Goal: Find specific page/section: Find specific page/section

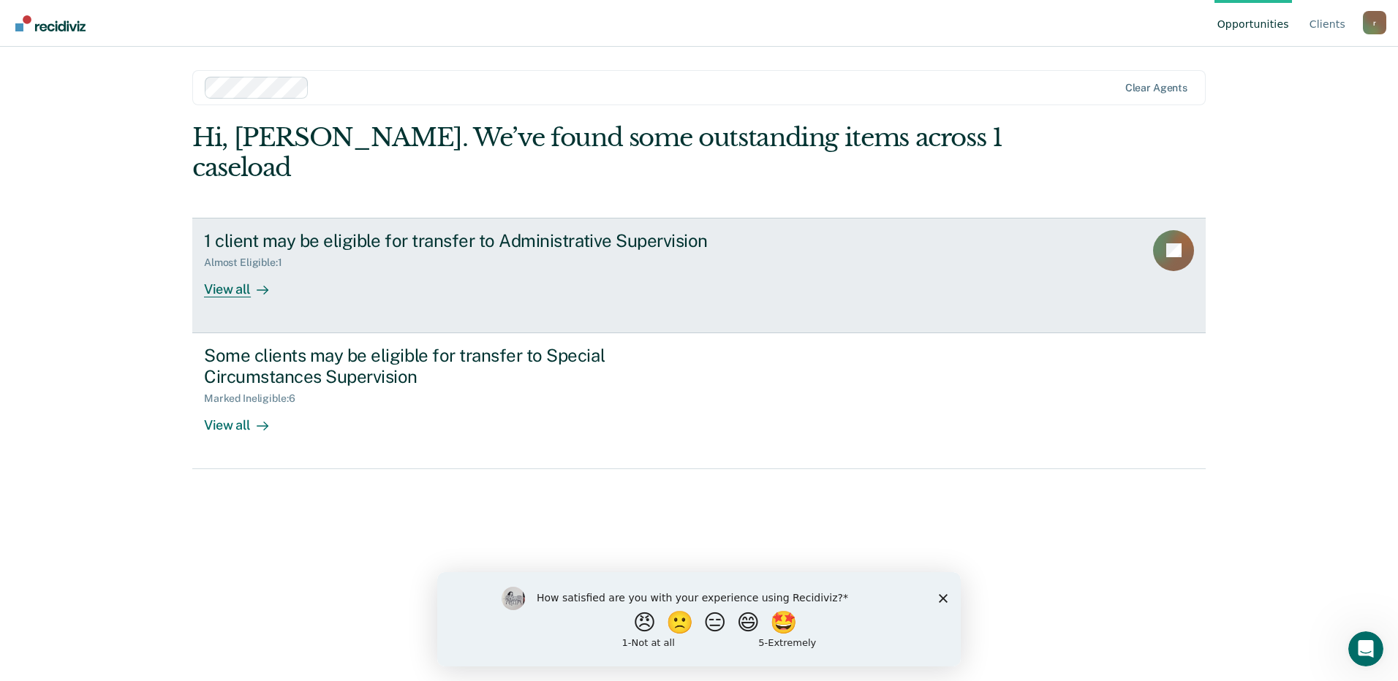
click at [428, 251] on div "Almost Eligible : 1" at bounding box center [460, 260] width 513 height 18
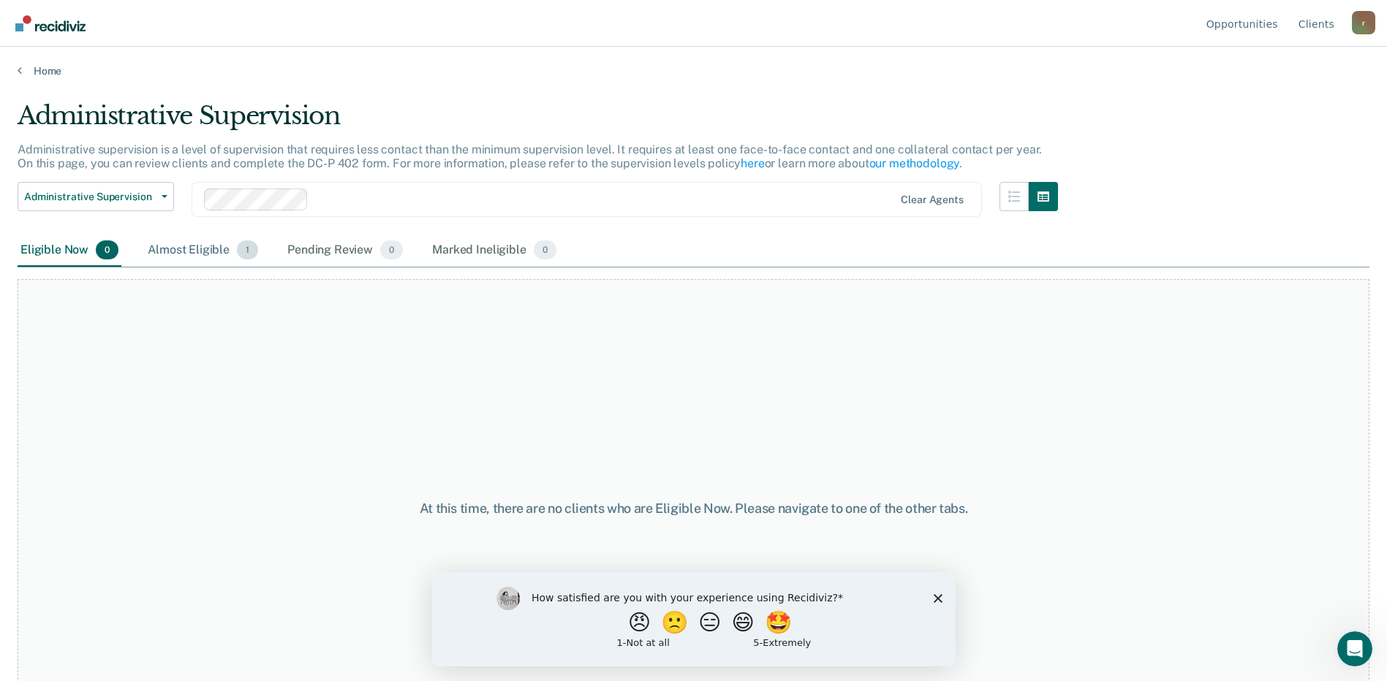
click at [218, 259] on div "Almost Eligible 1" at bounding box center [203, 251] width 116 height 32
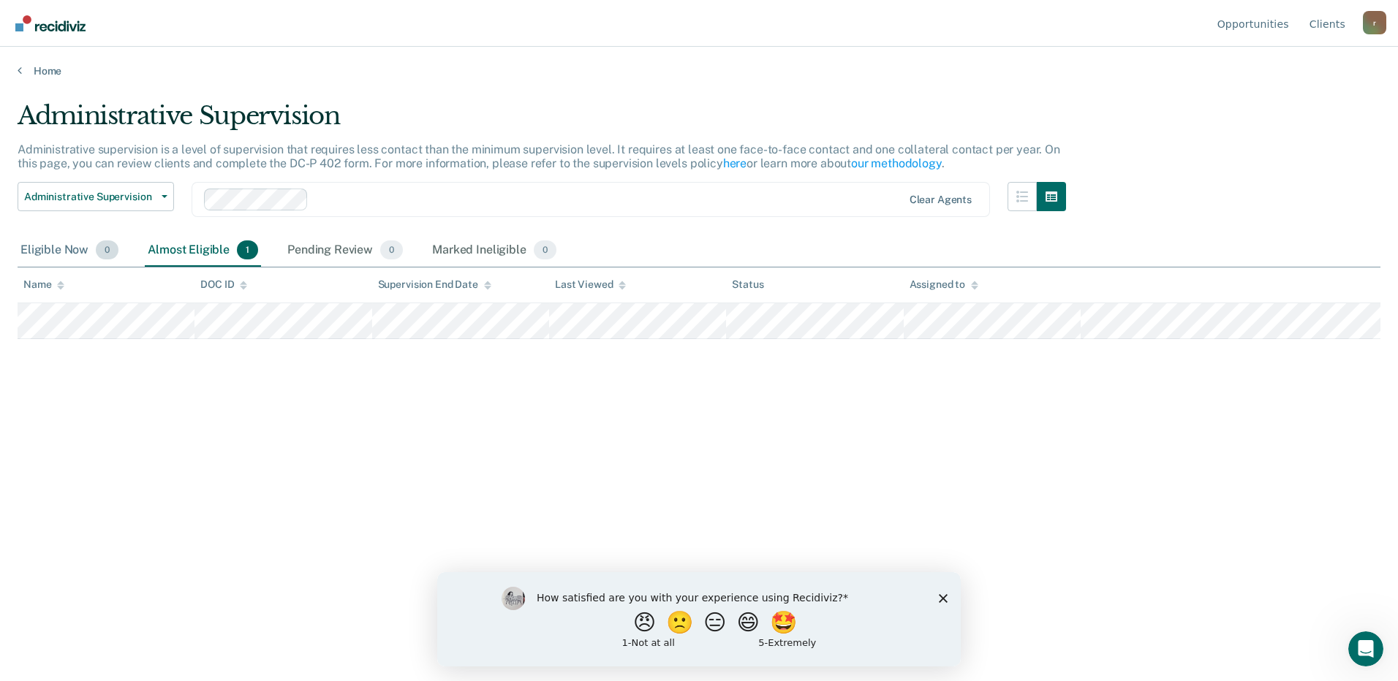
click at [52, 243] on div "Eligible Now 0" at bounding box center [70, 251] width 104 height 32
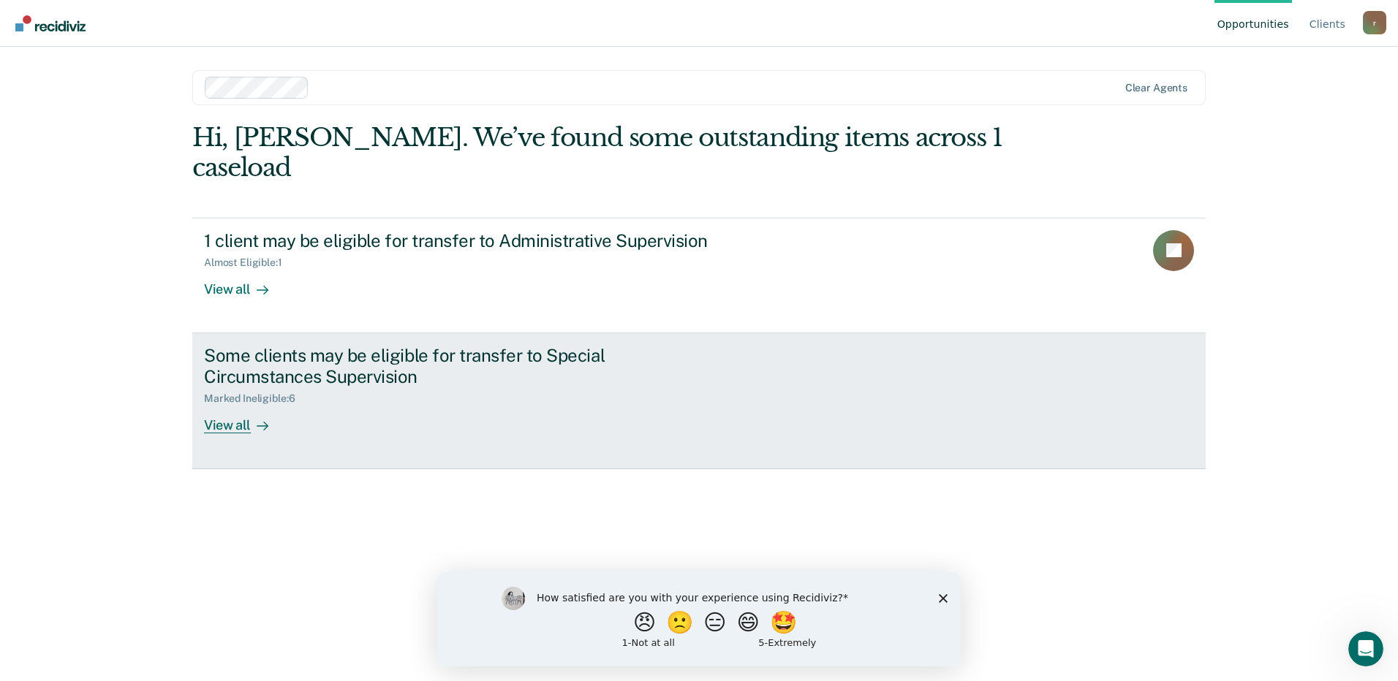
click at [294, 345] on div "Some clients may be eligible for transfer to Special Circumstances Supervision" at bounding box center [460, 366] width 513 height 42
